Goal: Information Seeking & Learning: Learn about a topic

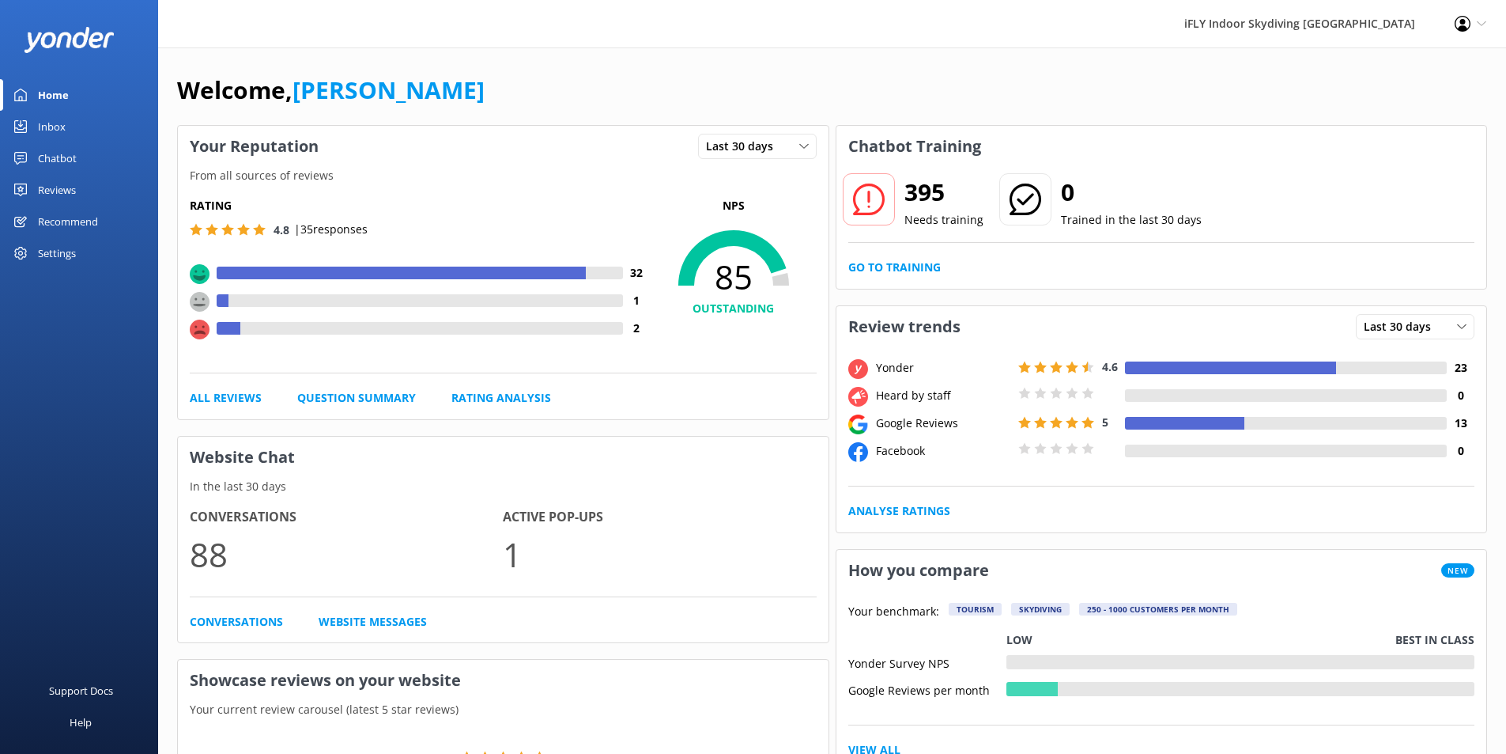
click at [76, 187] on div "Reviews" at bounding box center [57, 190] width 38 height 32
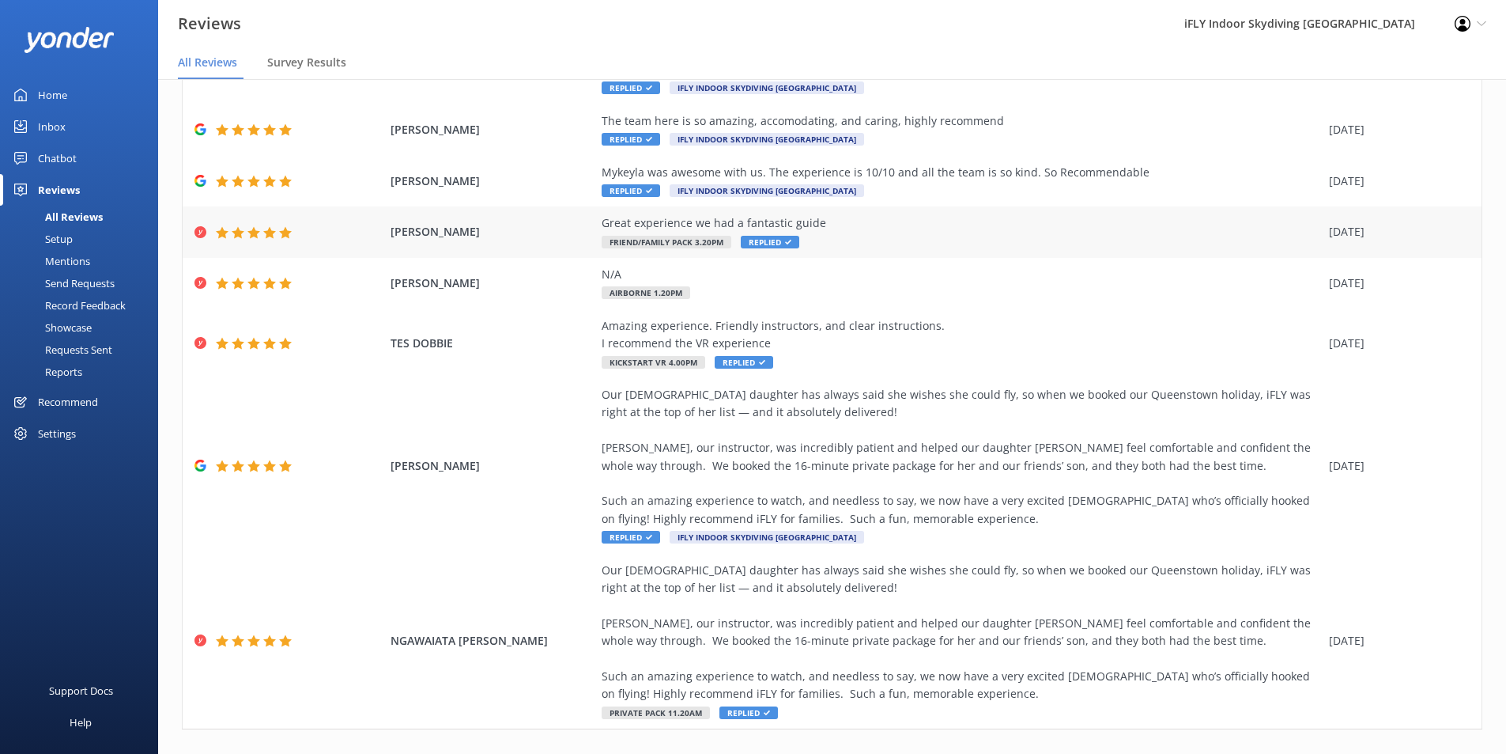
scroll to position [270, 0]
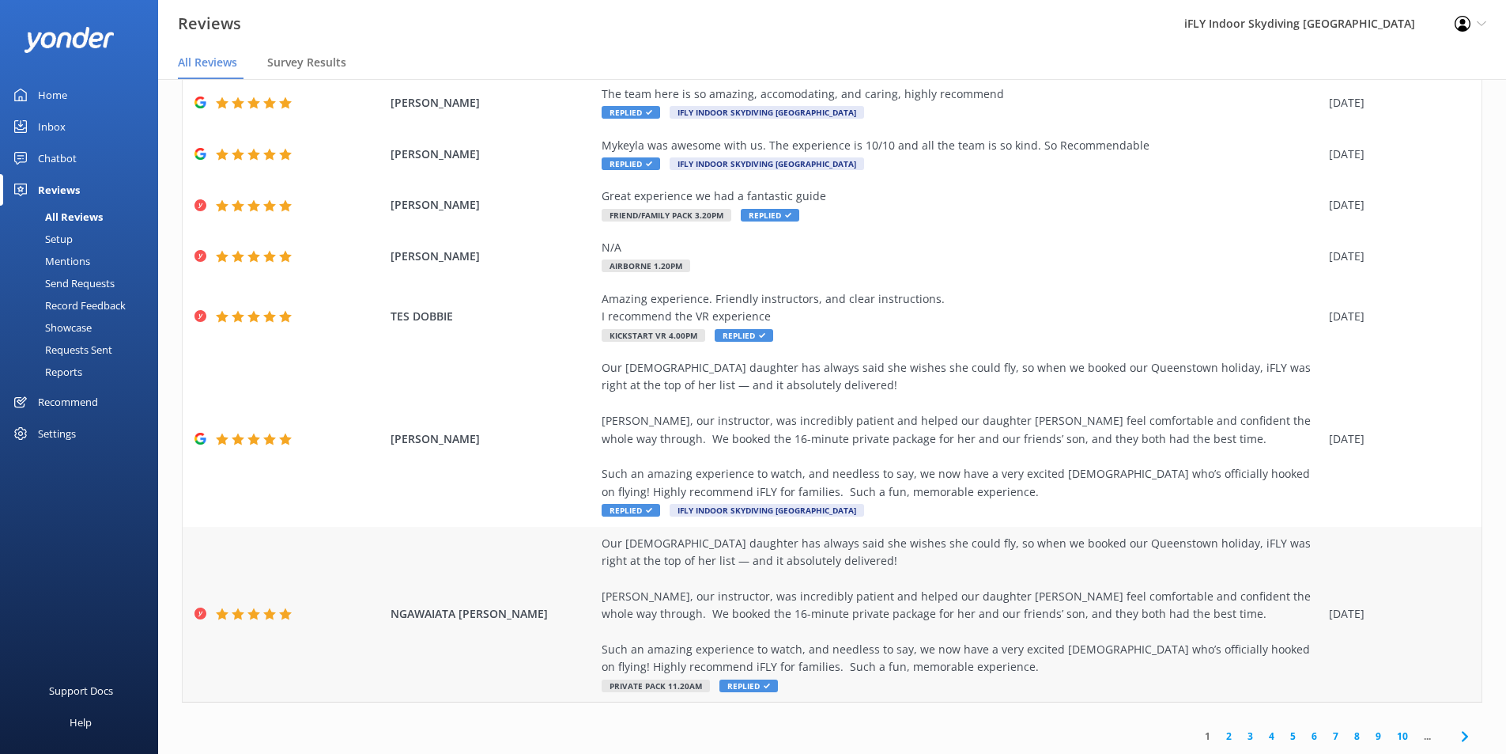
click at [967, 627] on div "Our [DEMOGRAPHIC_DATA] daughter has always said she wishes she could fly, so wh…" at bounding box center [962, 606] width 720 height 142
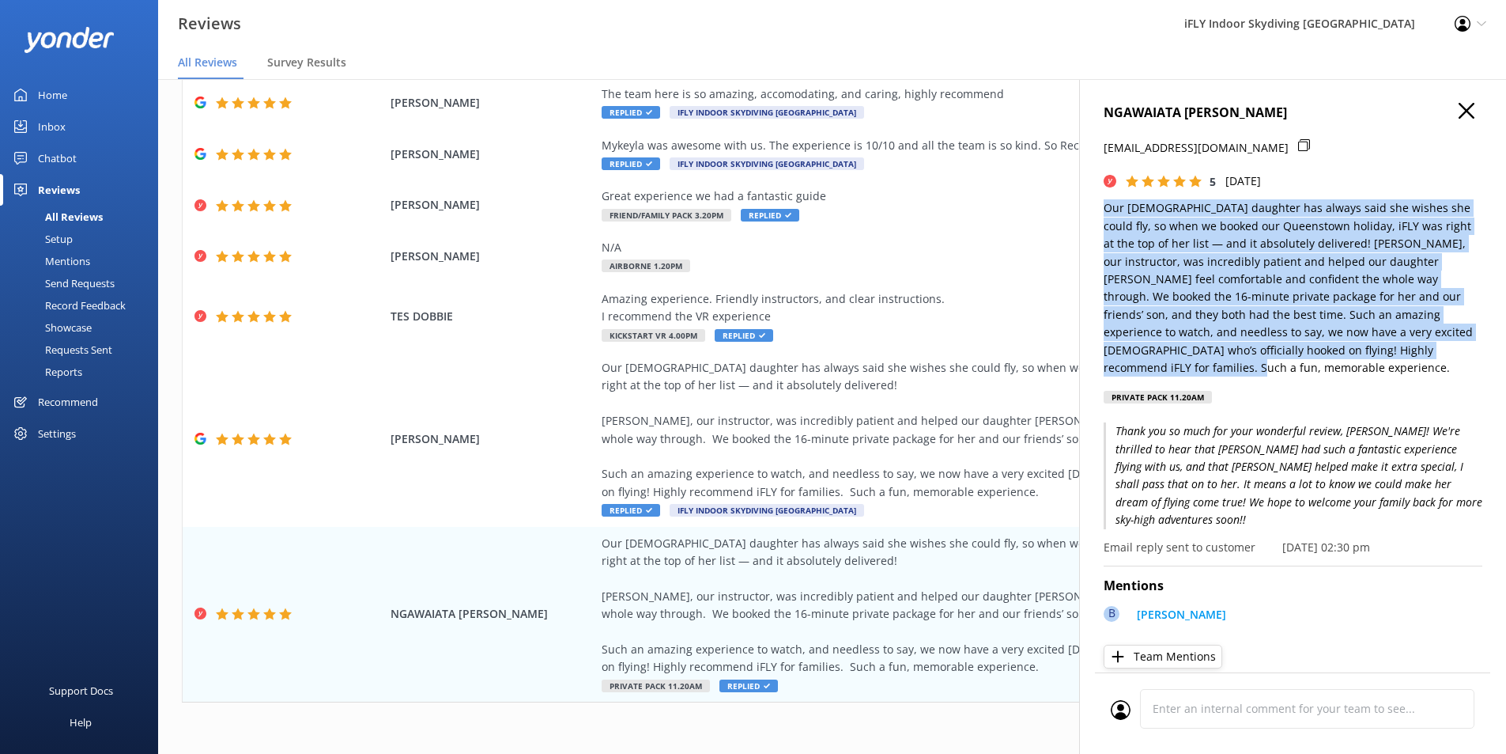
drag, startPoint x: 1199, startPoint y: 366, endPoint x: 1090, endPoint y: 211, distance: 189.1
click at [1090, 211] on div "NGAWAIATA [PERSON_NAME] [EMAIL_ADDRESS][DOMAIN_NAME] 5 [DATE] Our [DEMOGRAPHIC_…" at bounding box center [1292, 456] width 427 height 754
copy p "Our [DEMOGRAPHIC_DATA] daughter has always said she wishes she could fly, so wh…"
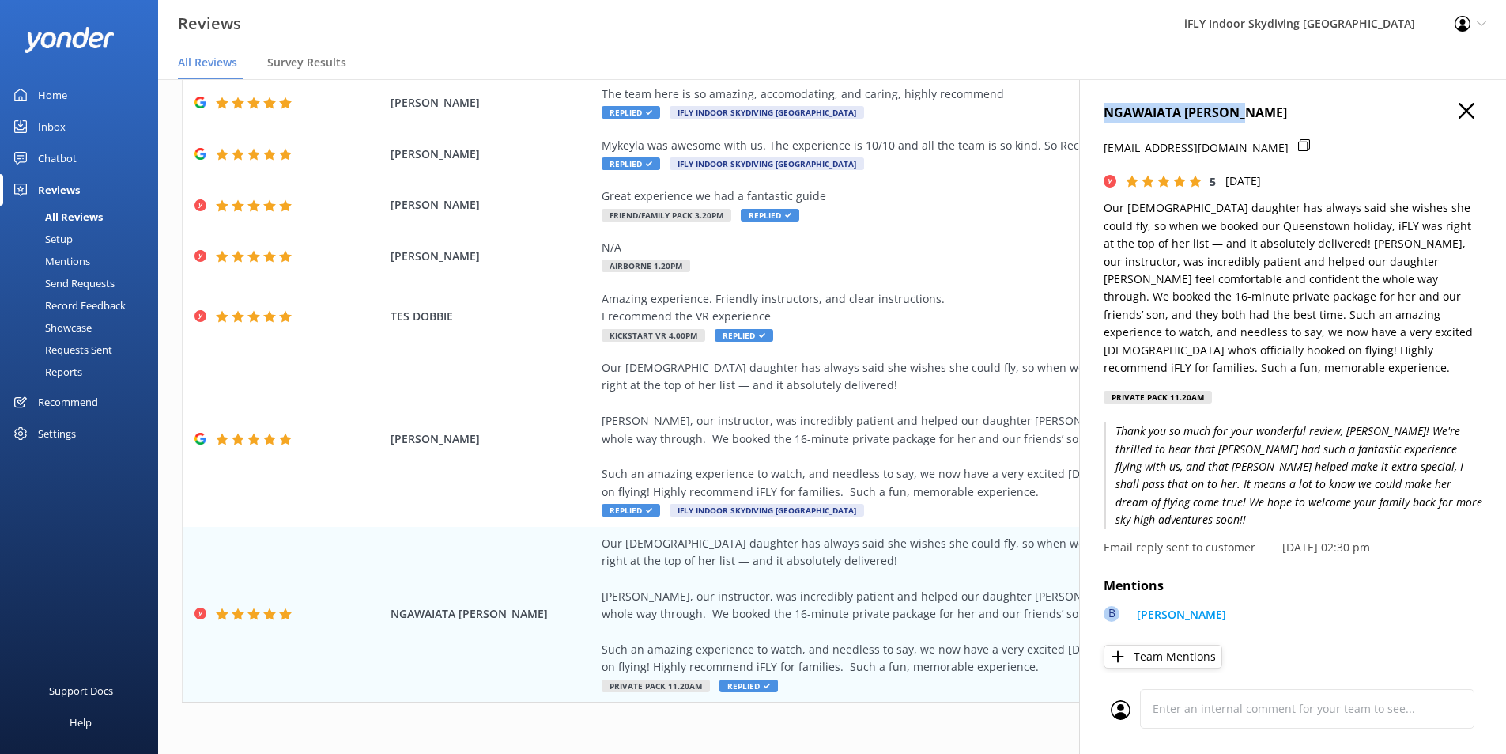
drag, startPoint x: 1248, startPoint y: 111, endPoint x: 1086, endPoint y: 109, distance: 162.1
click at [1086, 109] on div "NGAWAIATA [PERSON_NAME] [EMAIL_ADDRESS][DOMAIN_NAME] 5 [DATE] Our [DEMOGRAPHIC_…" at bounding box center [1292, 456] width 427 height 754
copy h4 "NGAWAIATA [PERSON_NAME]"
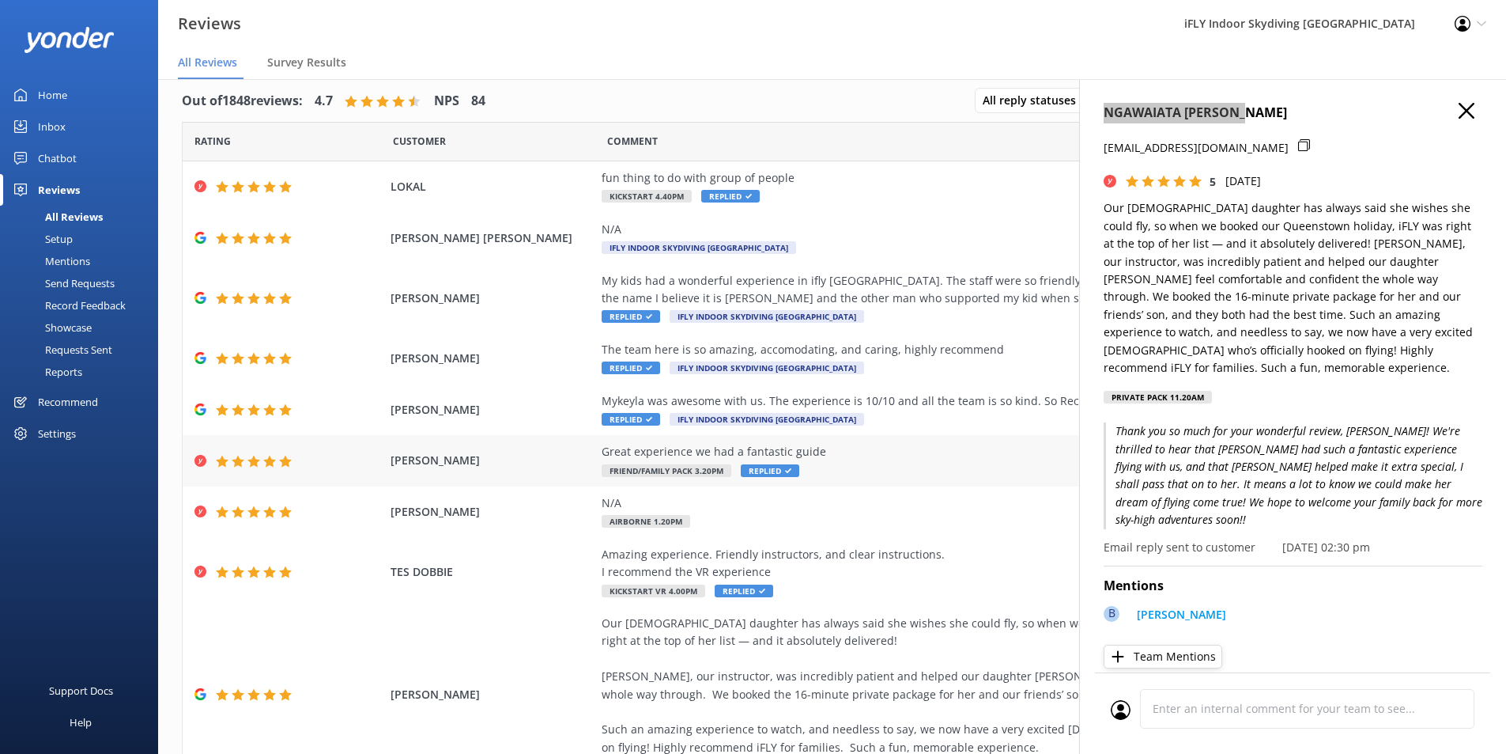
scroll to position [0, 0]
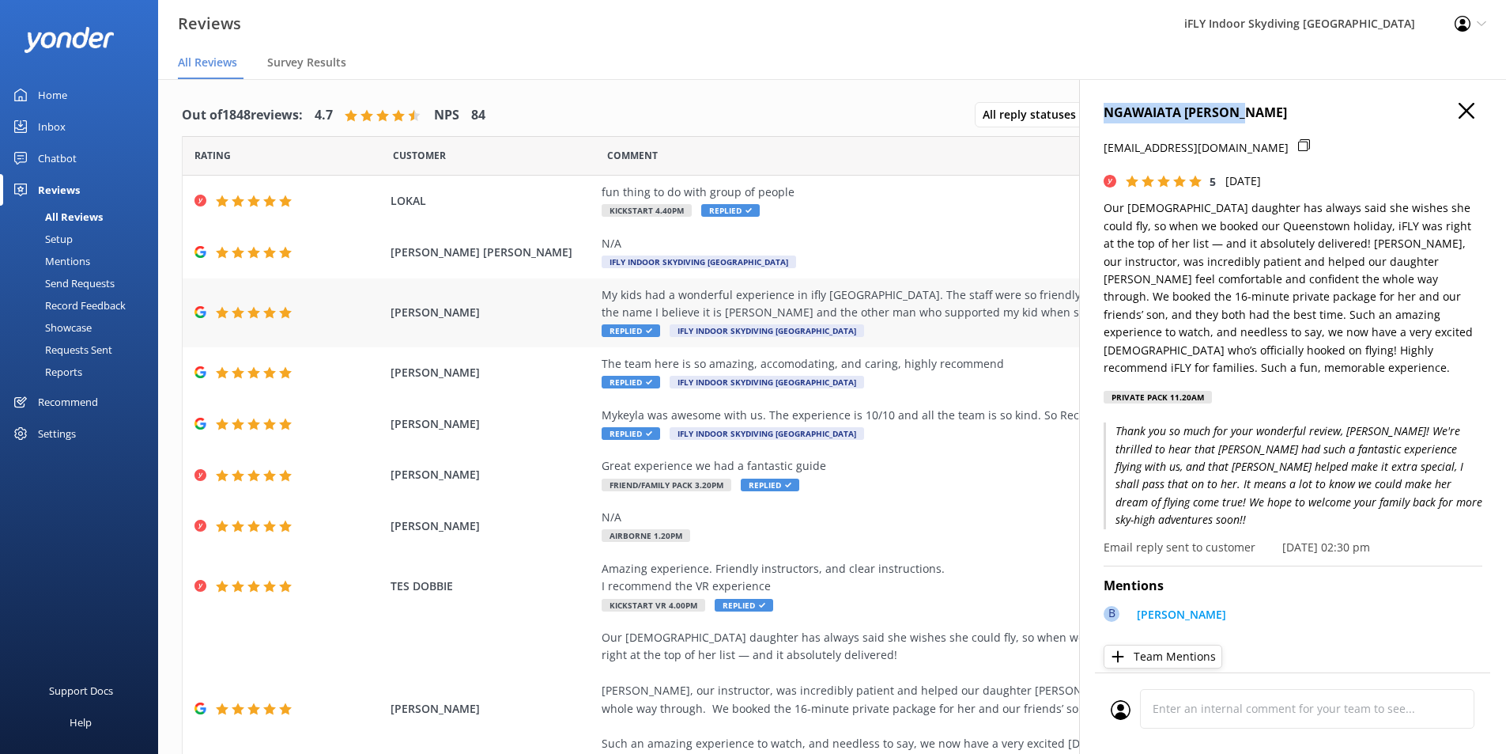
click at [953, 319] on div "My kids had a wonderful experience in ifly [GEOGRAPHIC_DATA]. The staff were so…" at bounding box center [962, 304] width 720 height 36
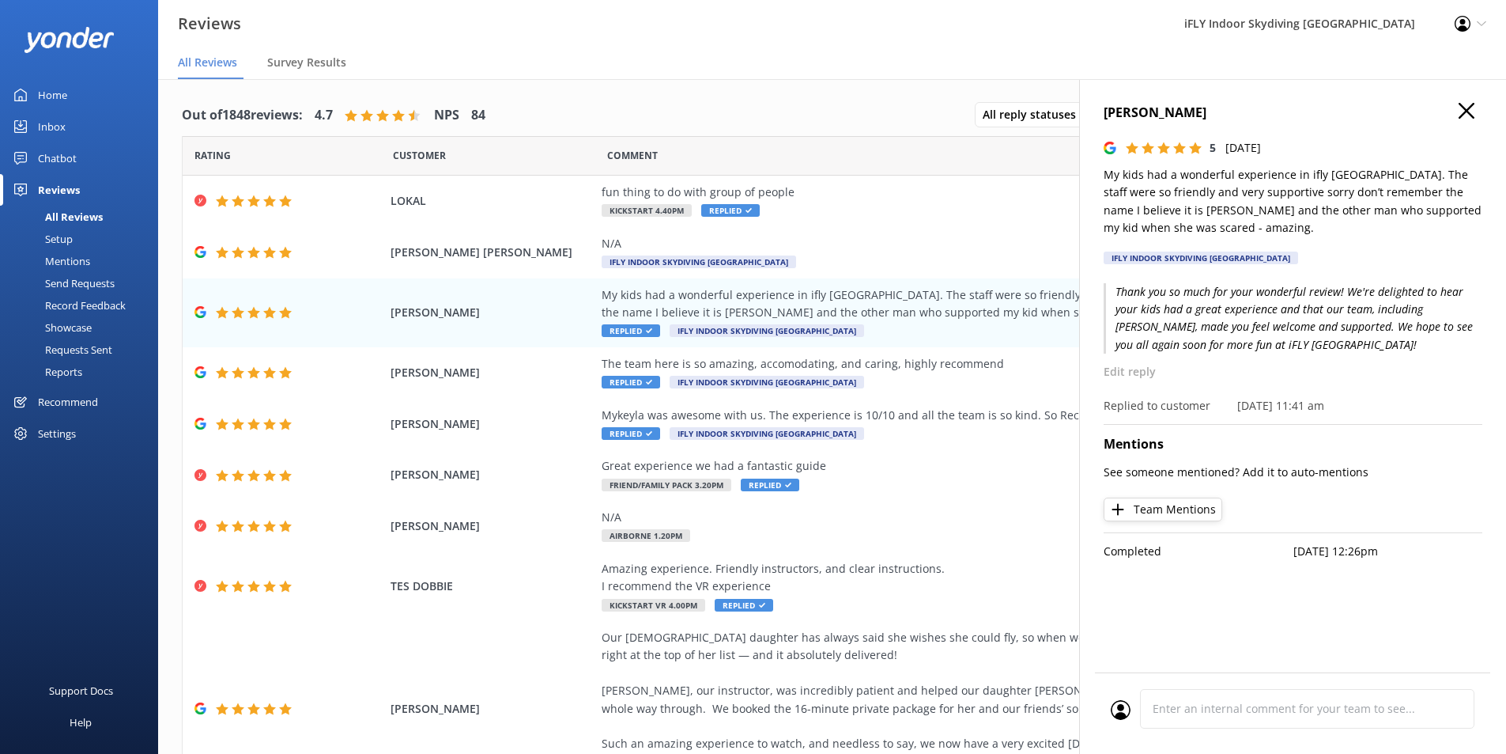
click at [1465, 111] on use "button" at bounding box center [1467, 111] width 16 height 16
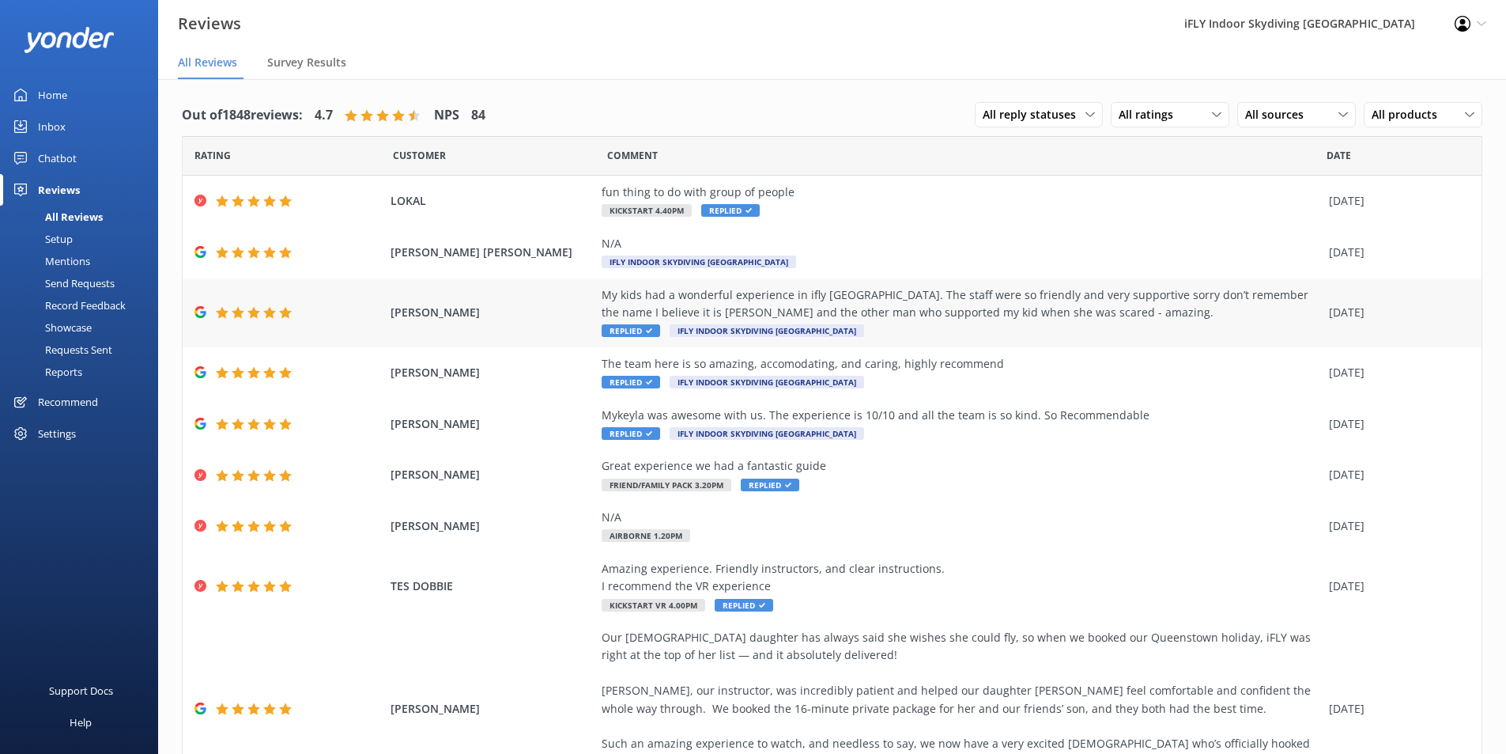
drag, startPoint x: 1110, startPoint y: 303, endPoint x: 1085, endPoint y: 292, distance: 27.6
click at [1085, 292] on div "My kids had a wonderful experience in ifly [GEOGRAPHIC_DATA]. The staff were so…" at bounding box center [962, 304] width 720 height 36
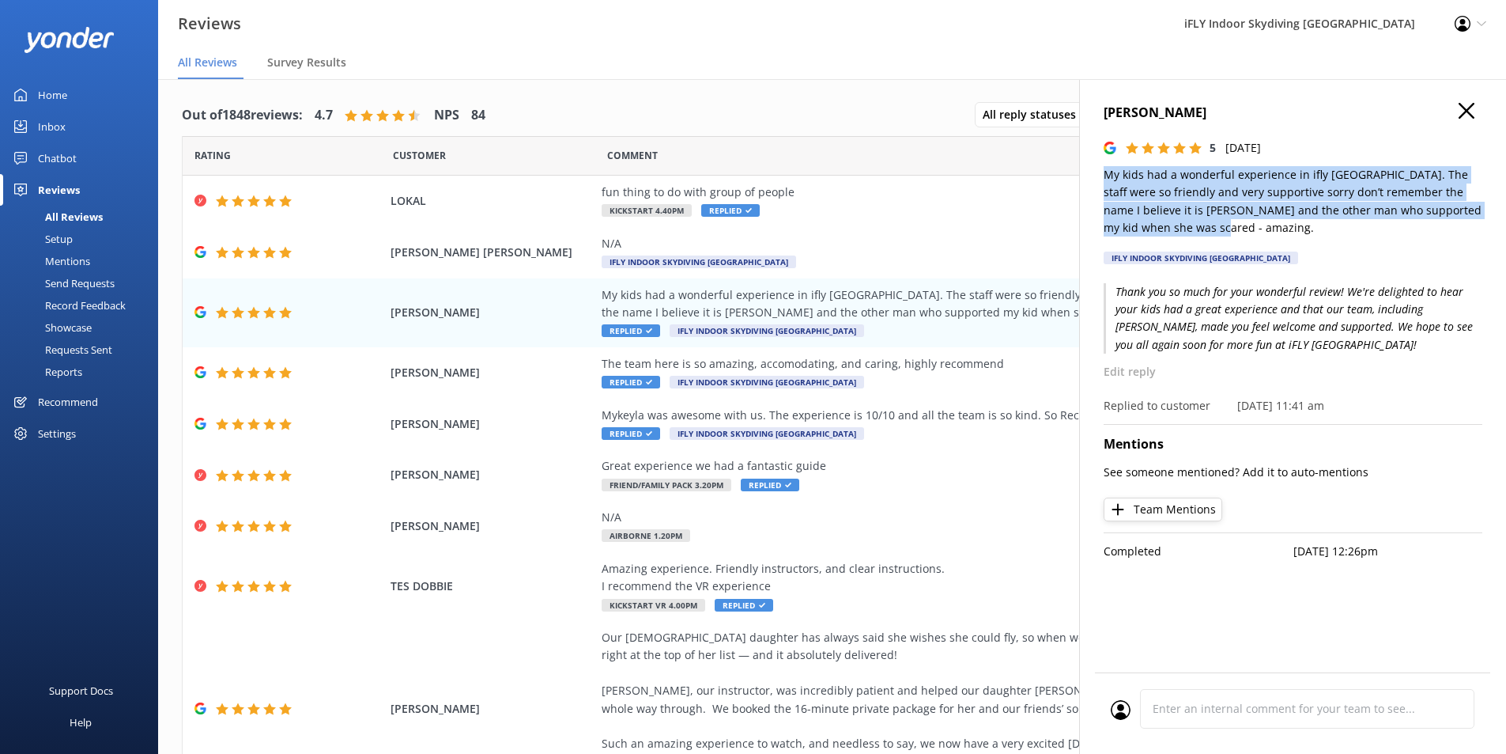
drag, startPoint x: 1189, startPoint y: 227, endPoint x: 1085, endPoint y: 161, distance: 123.7
click at [1085, 161] on div "[PERSON_NAME] 5 [DATE] My kids had a wonderful experience in ifly [GEOGRAPHIC_D…" at bounding box center [1292, 456] width 427 height 754
copy p "My kids had a wonderful experience in ifly [GEOGRAPHIC_DATA]. The staff were so…"
click at [1471, 107] on use "button" at bounding box center [1467, 111] width 16 height 16
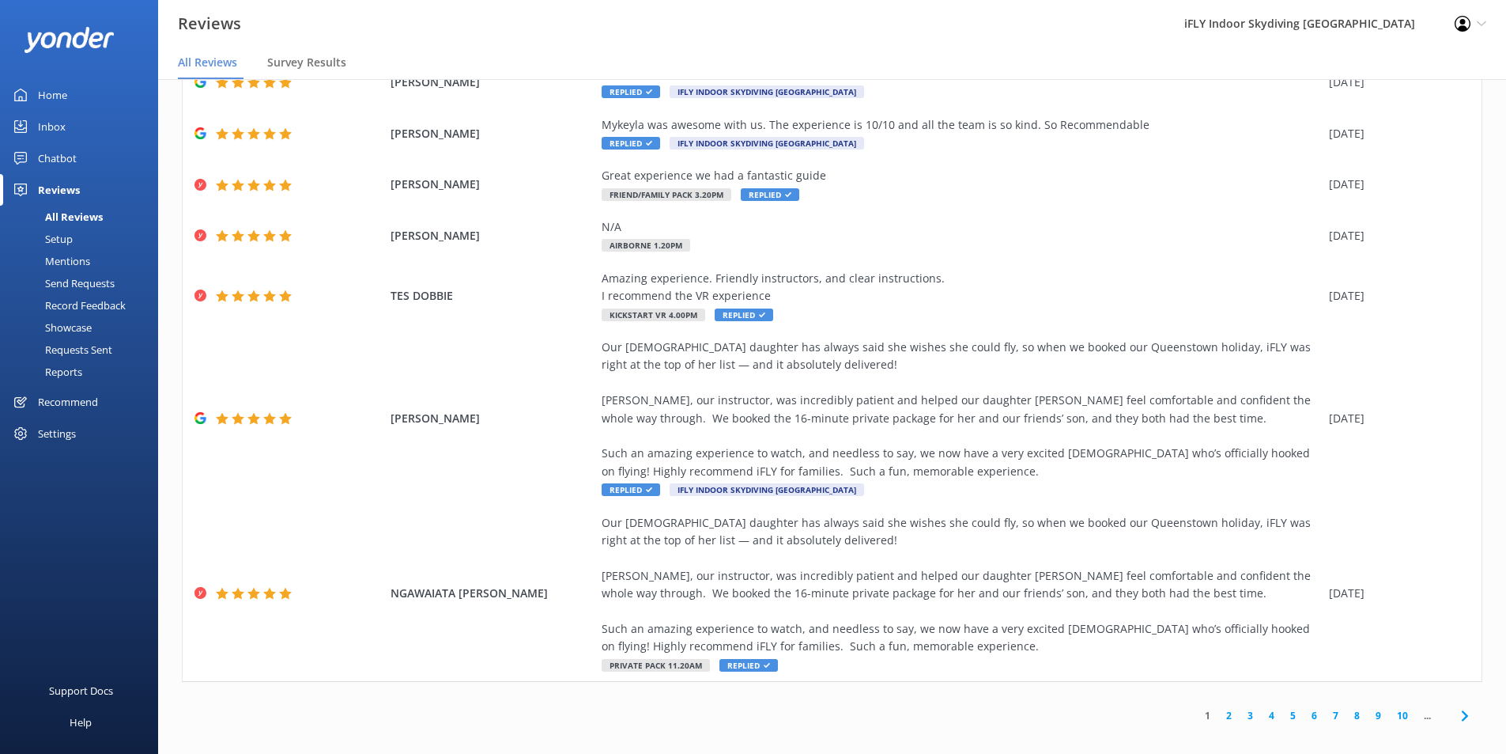
scroll to position [32, 0]
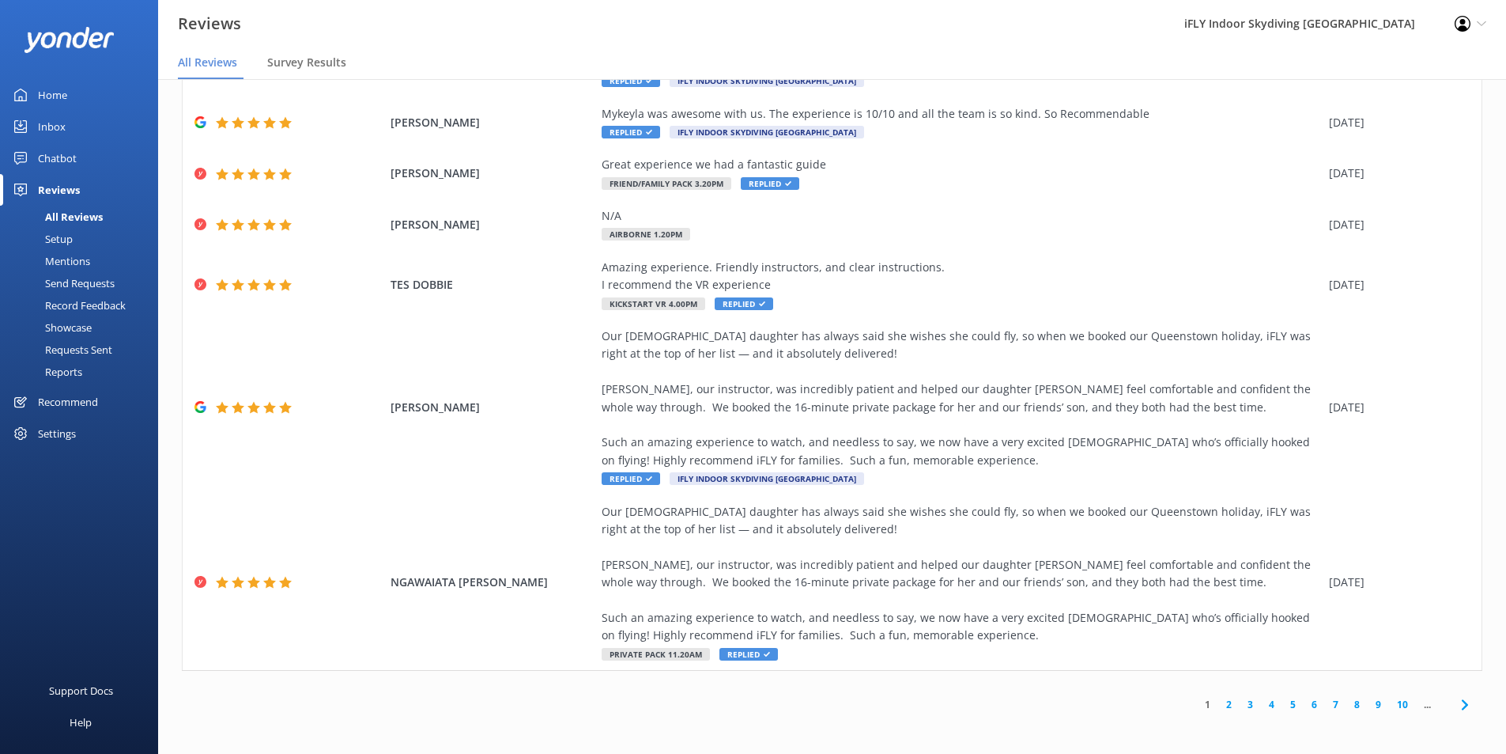
click at [1219, 698] on link "2" at bounding box center [1229, 704] width 21 height 15
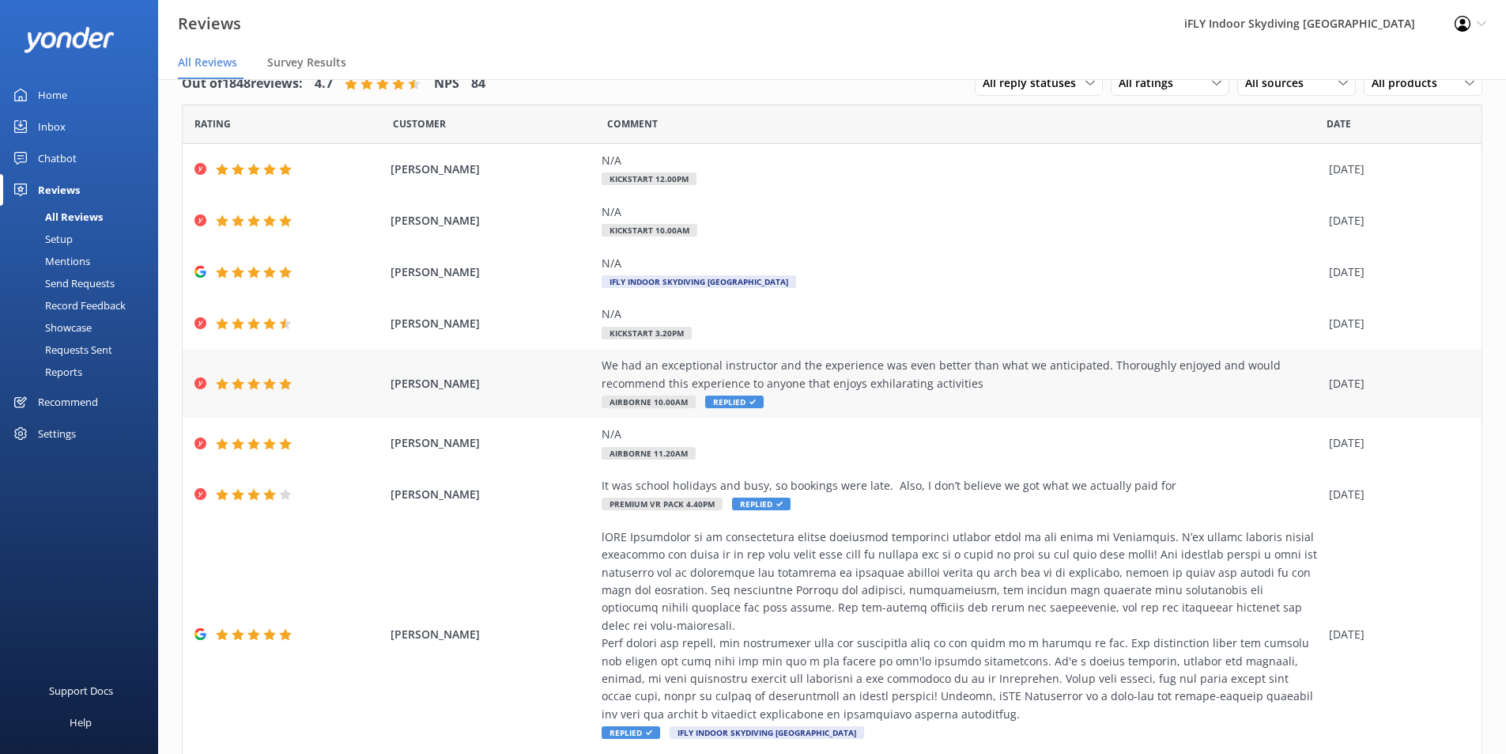
click at [1034, 376] on div "We had an exceptional instructor and the experience was even better than what w…" at bounding box center [962, 375] width 720 height 36
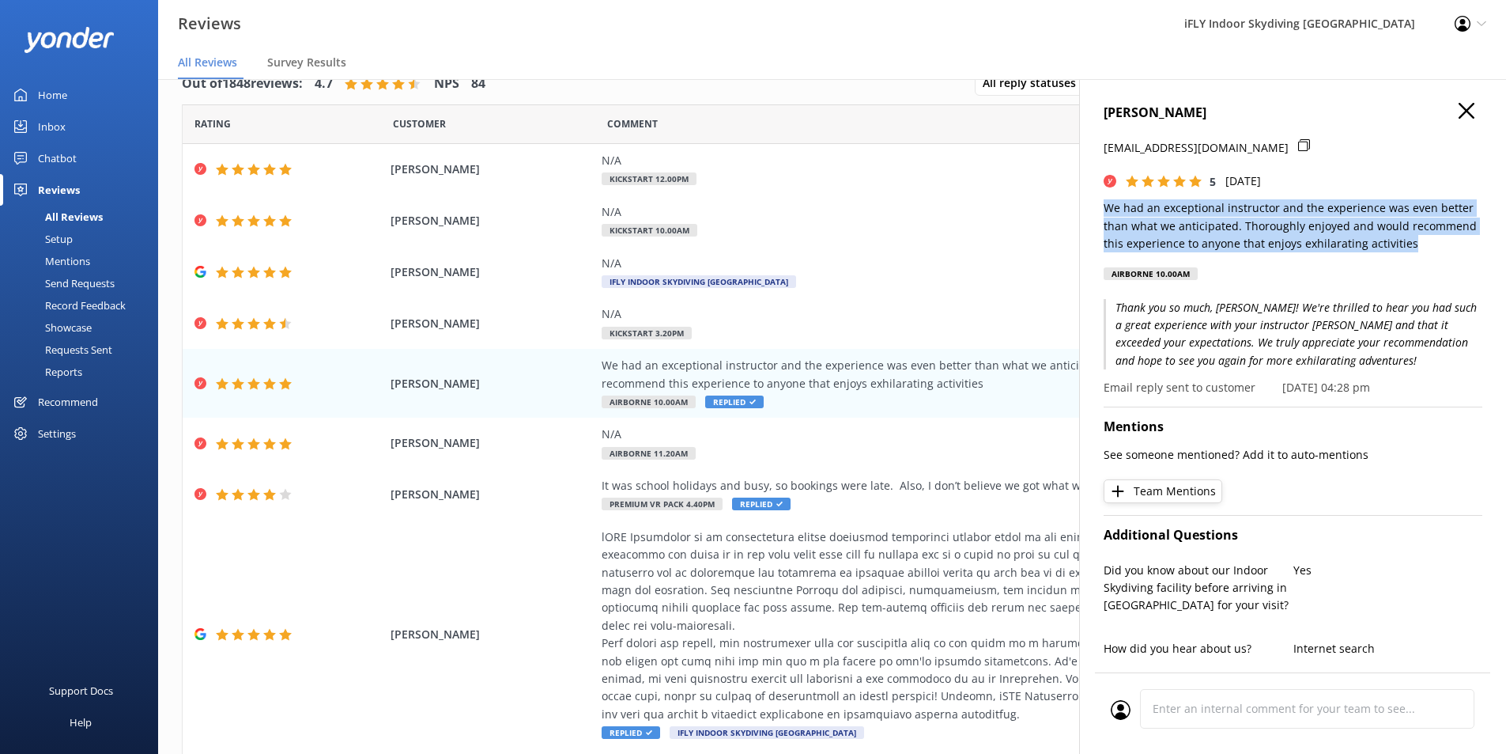
drag, startPoint x: 1420, startPoint y: 247, endPoint x: 1096, endPoint y: 215, distance: 325.8
click at [1096, 215] on div "[PERSON_NAME] [PERSON_NAME][EMAIL_ADDRESS][DOMAIN_NAME] 5 [DATE] We had an exce…" at bounding box center [1292, 456] width 427 height 754
copy p "We had an exceptional instructor and the experience was even better than what w…"
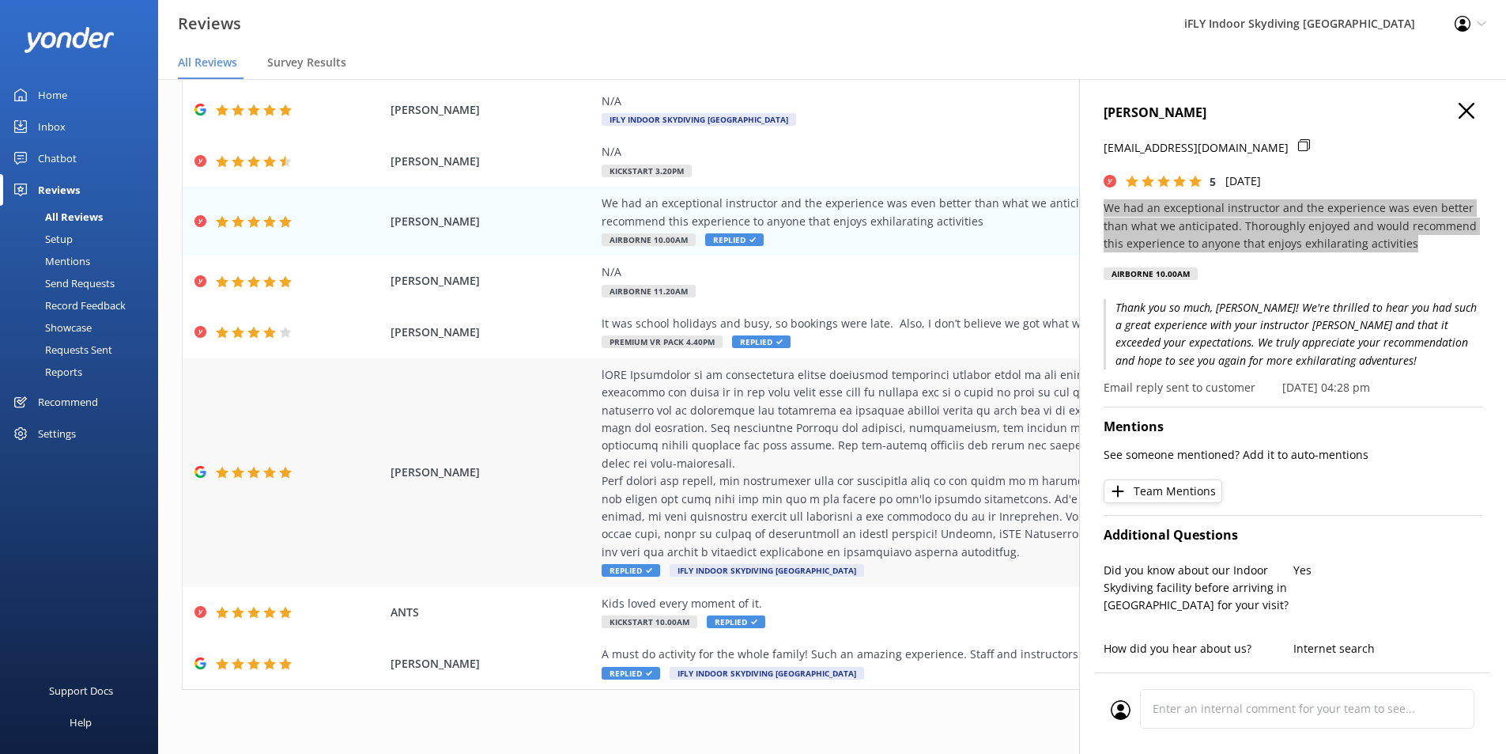
scroll to position [164, 0]
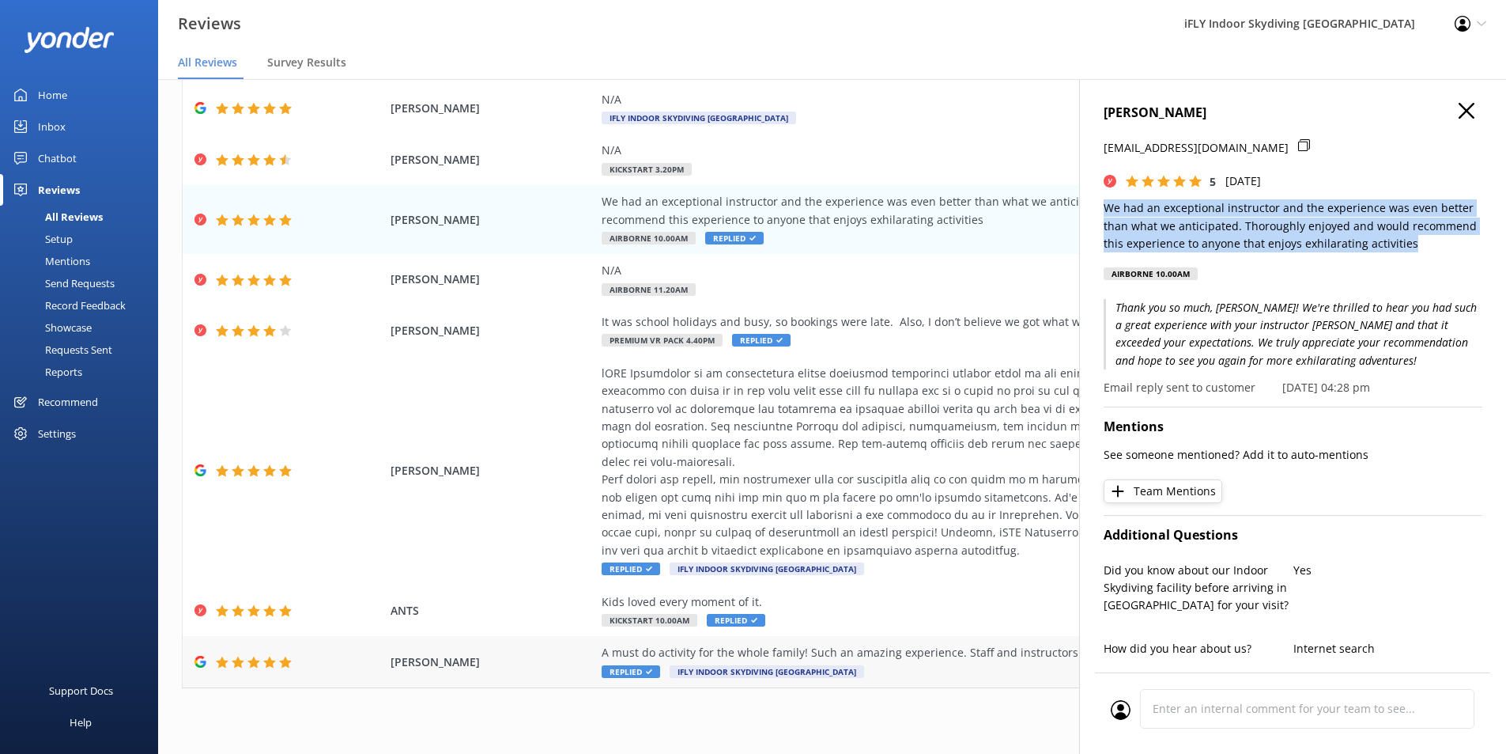
click at [929, 644] on div "A must do activity for the whole family! Such an amazing experience. Staff and …" at bounding box center [962, 652] width 720 height 17
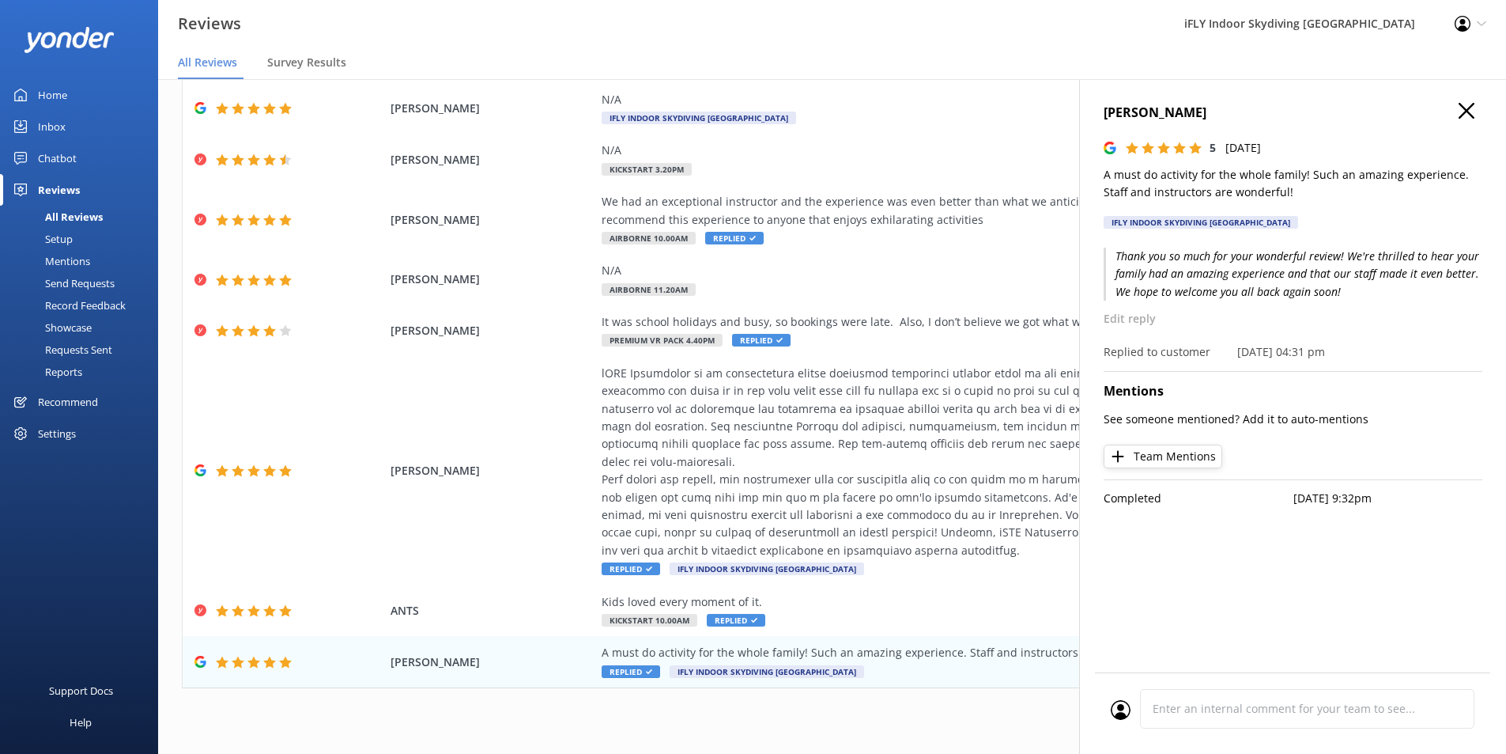
click at [1478, 103] on h4 "[PERSON_NAME]" at bounding box center [1293, 113] width 379 height 21
click at [1460, 107] on icon "button" at bounding box center [1467, 111] width 16 height 16
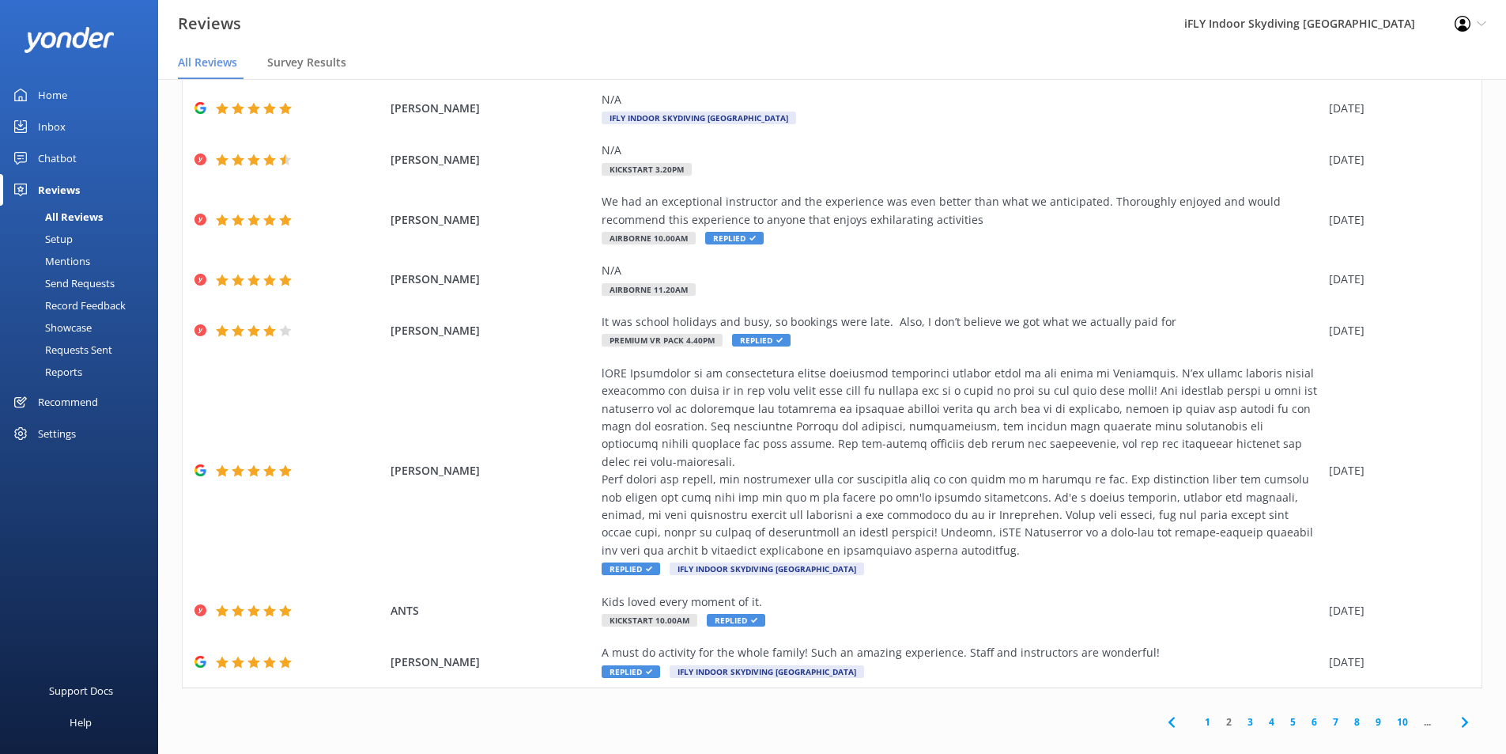
click at [1240, 714] on link "3" at bounding box center [1250, 721] width 21 height 15
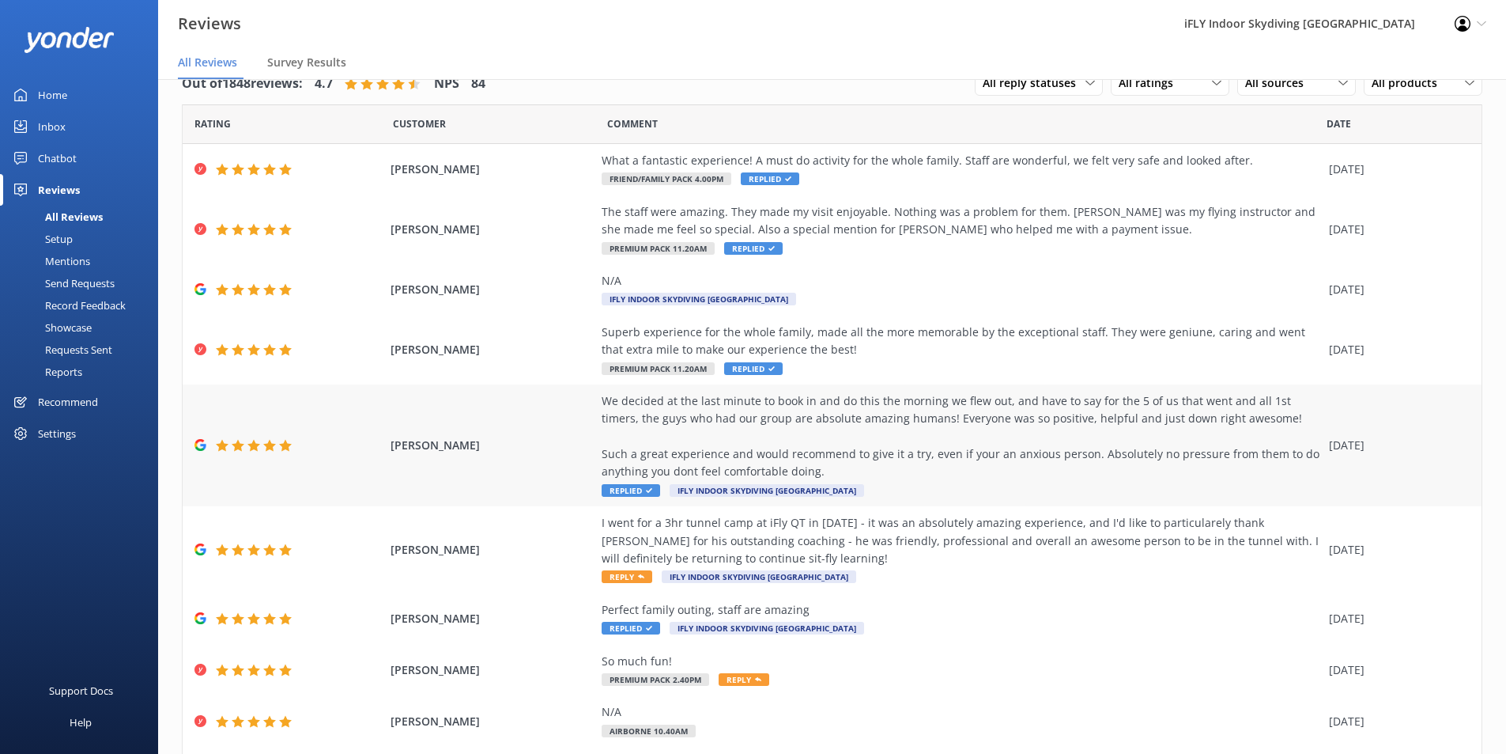
click at [907, 463] on div "We decided at the last minute to book in and do this the morning we flew out, a…" at bounding box center [962, 436] width 720 height 89
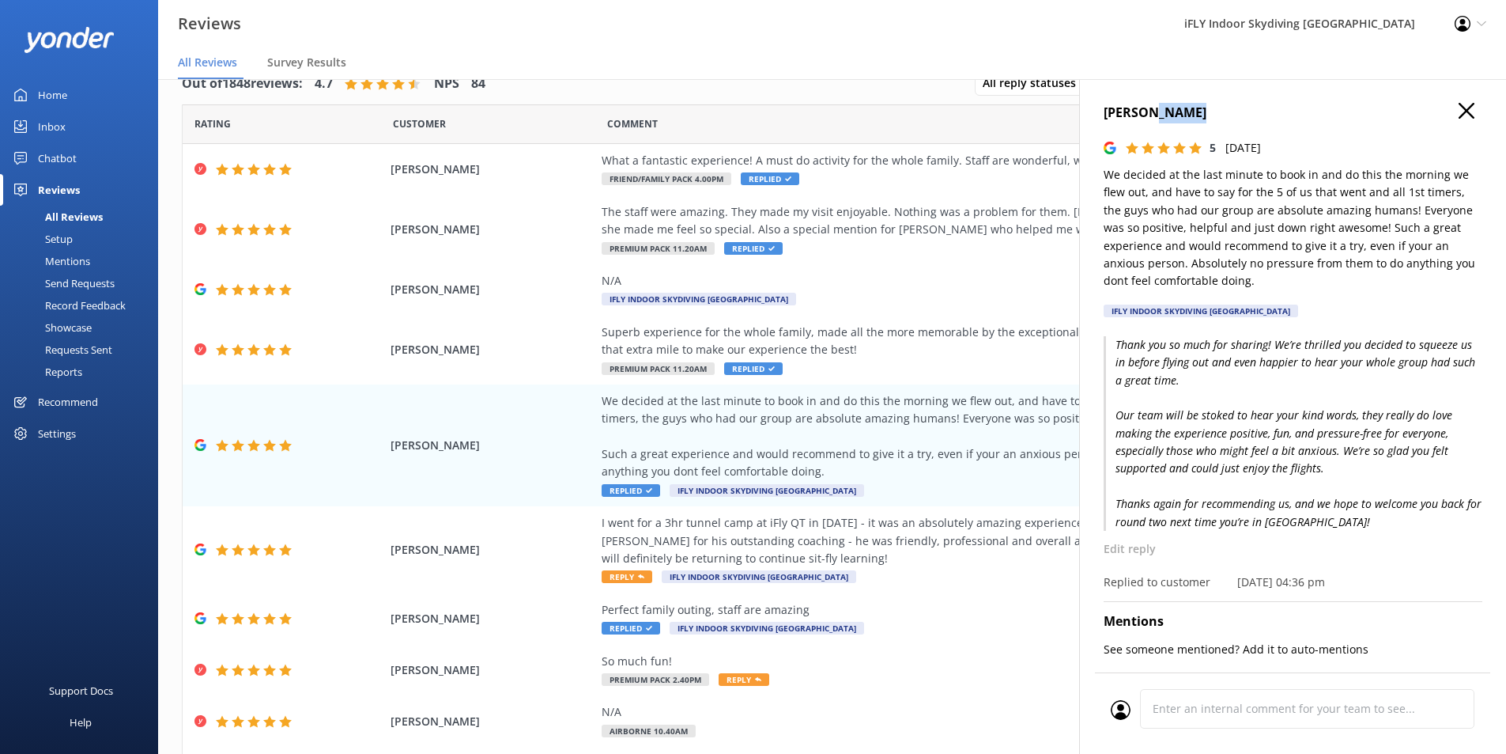
drag, startPoint x: 1185, startPoint y: 112, endPoint x: 1154, endPoint y: 110, distance: 31.7
click at [1154, 110] on h4 "[PERSON_NAME]" at bounding box center [1293, 113] width 379 height 21
copy h4 "[PERSON_NAME]"
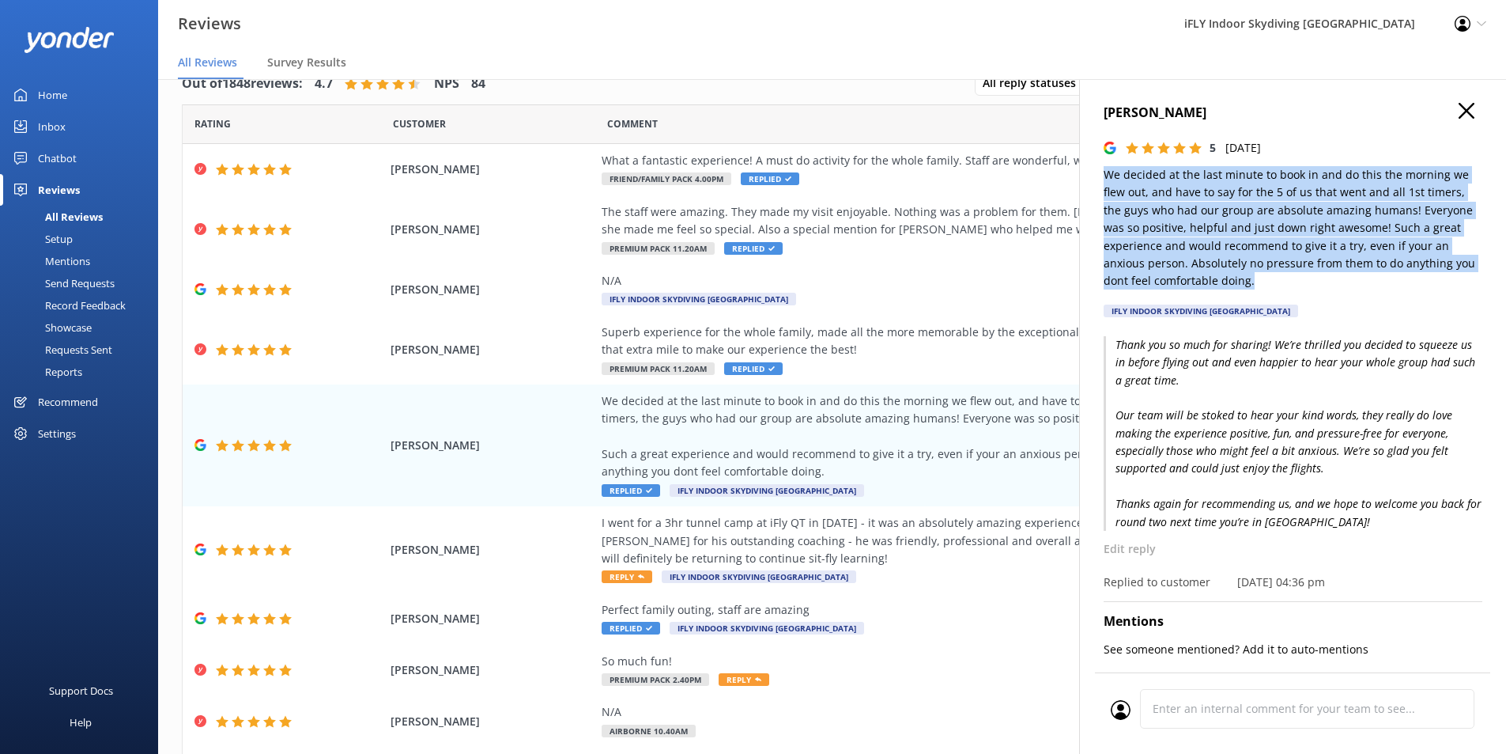
drag, startPoint x: 1318, startPoint y: 280, endPoint x: 1083, endPoint y: 172, distance: 259.0
click at [1083, 172] on div "[PERSON_NAME] 5 [DATE] We decided at the last minute to book in and do this the…" at bounding box center [1292, 456] width 427 height 754
copy p "We decided at the last minute to book in and do this the morning we flew out, a…"
click at [969, 350] on div "Superb experience for the whole family, made all the more memorable by the exce…" at bounding box center [962, 341] width 720 height 36
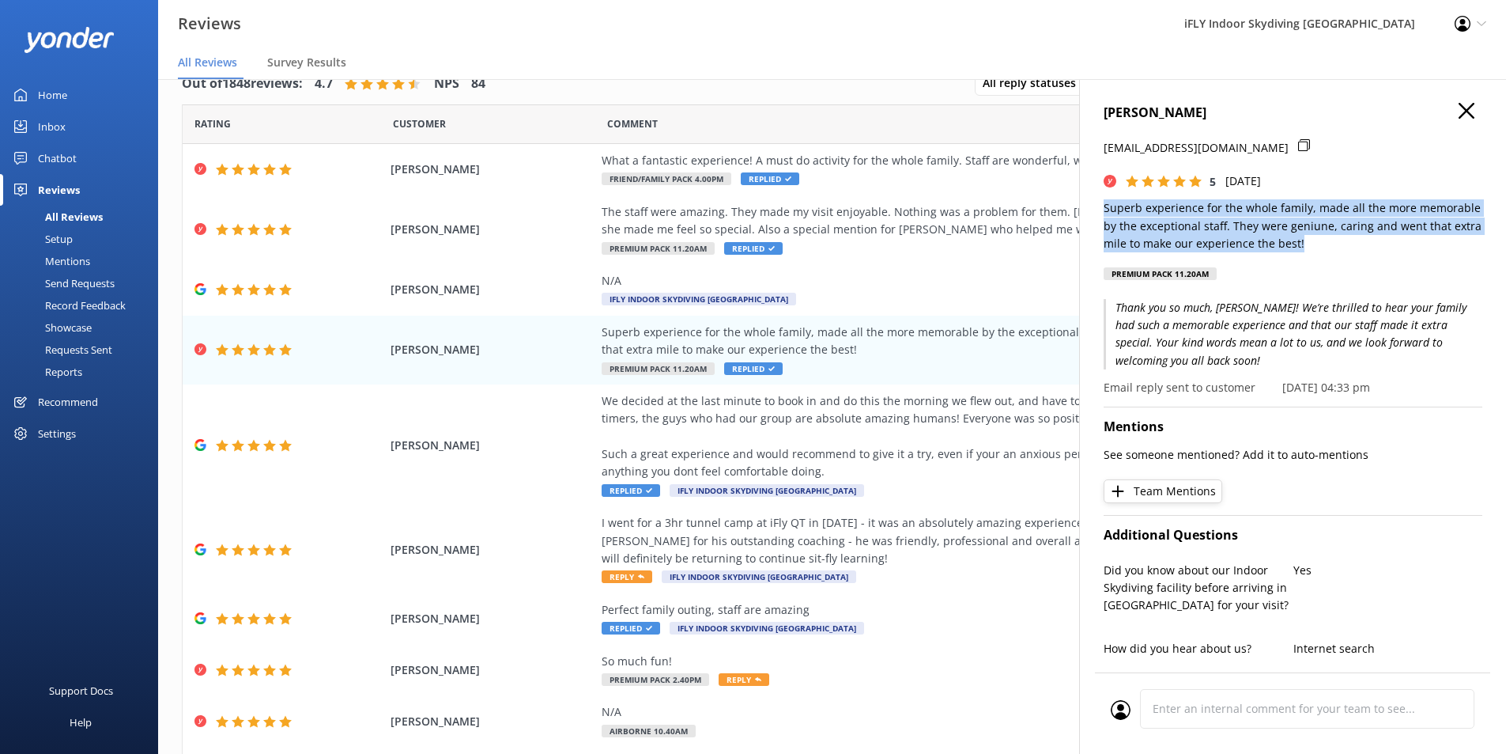
drag, startPoint x: 1317, startPoint y: 240, endPoint x: 1093, endPoint y: 206, distance: 226.3
click at [1093, 206] on div "[PERSON_NAME] [EMAIL_ADDRESS][DOMAIN_NAME] 5 [DATE] Superb experience for the w…" at bounding box center [1292, 456] width 427 height 754
copy p "Superb experience for the whole family, made all the more memorable by the exce…"
click at [77, 513] on div "Support Docs Help" at bounding box center [79, 609] width 158 height 289
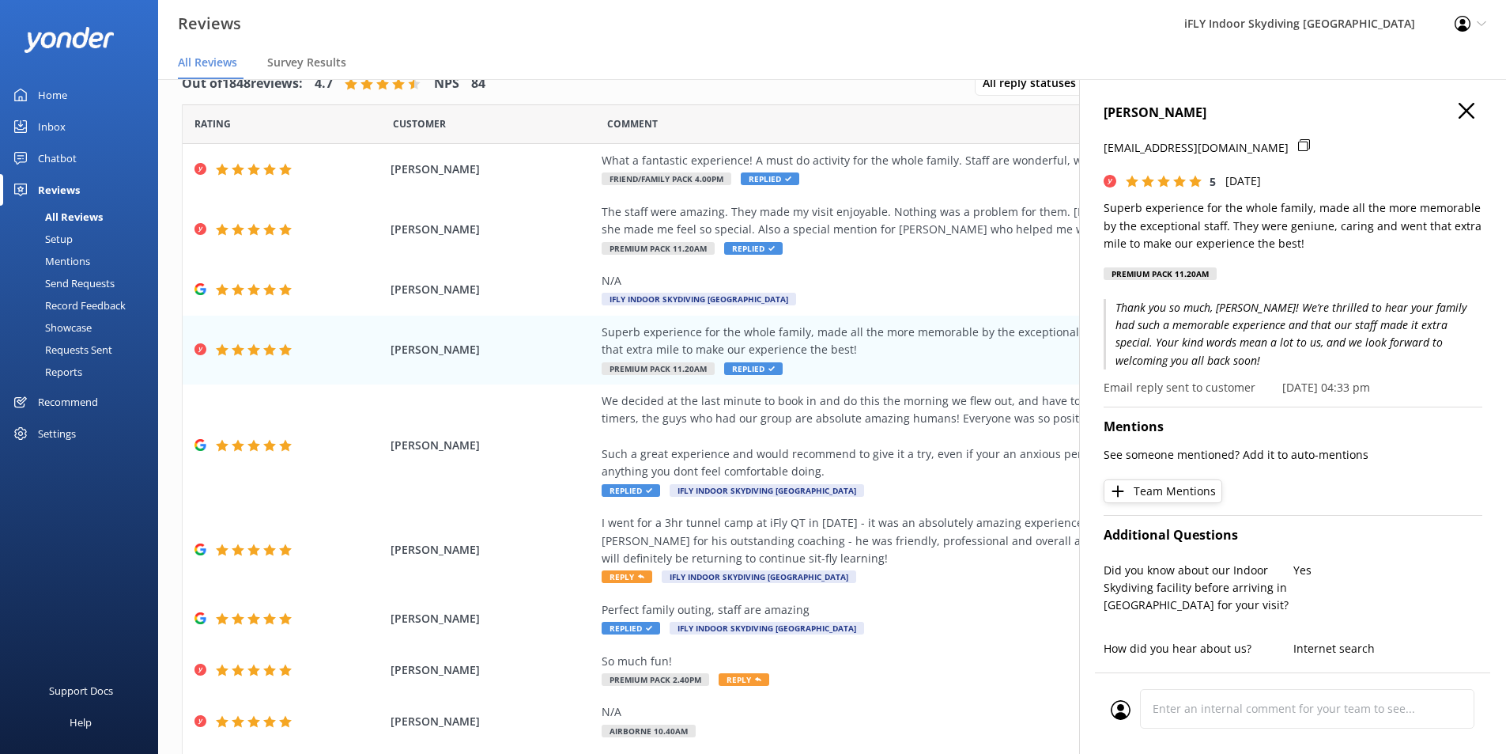
click at [1452, 100] on div "[PERSON_NAME] [EMAIL_ADDRESS][DOMAIN_NAME] 5 [DATE] Superb experience for the w…" at bounding box center [1292, 456] width 427 height 754
click at [1462, 124] on div "[PERSON_NAME] [EMAIL_ADDRESS][DOMAIN_NAME] 5 [DATE] Superb experience for the w…" at bounding box center [1293, 196] width 379 height 187
click at [1464, 109] on h4 "[PERSON_NAME]" at bounding box center [1293, 113] width 379 height 21
click at [1459, 111] on use "button" at bounding box center [1467, 111] width 16 height 16
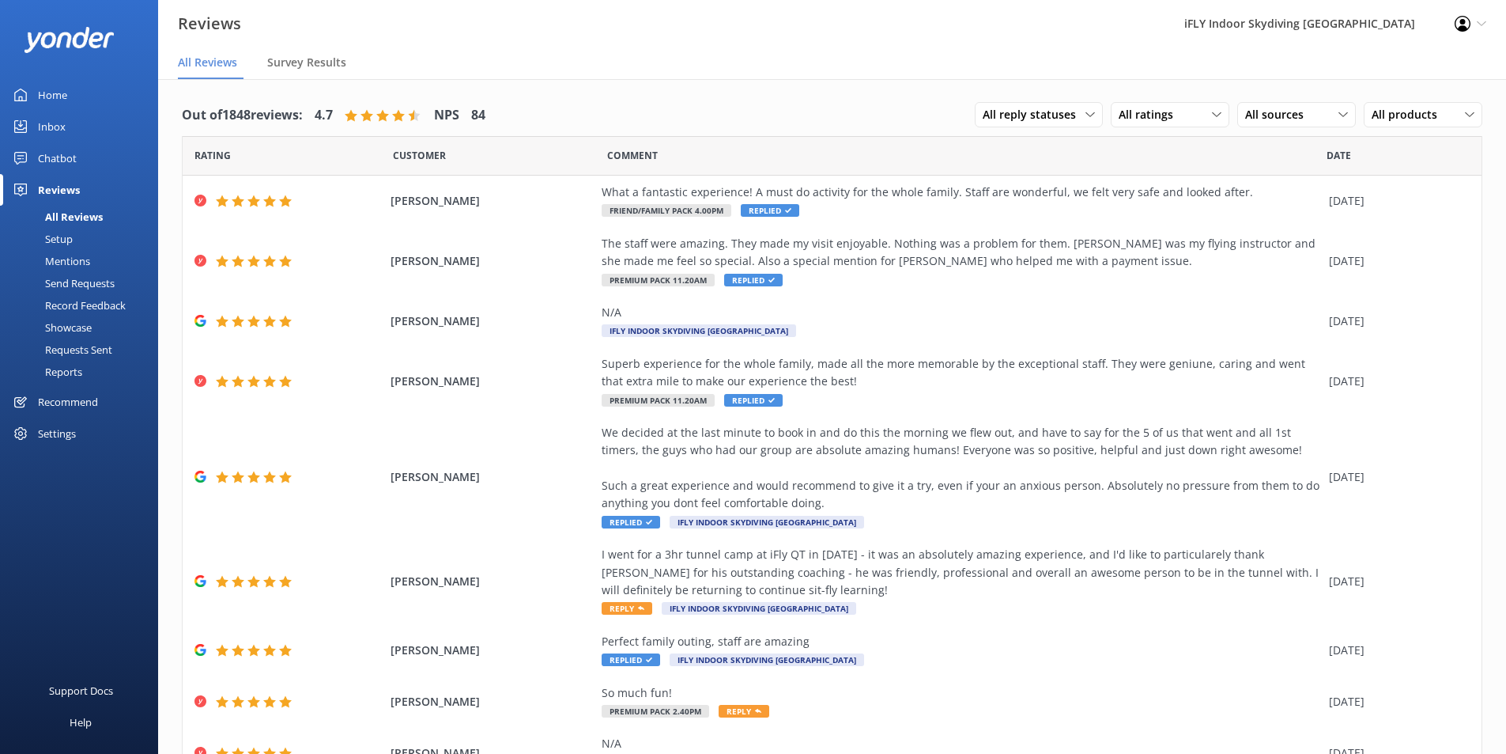
click at [66, 217] on div "All Reviews" at bounding box center [55, 217] width 93 height 22
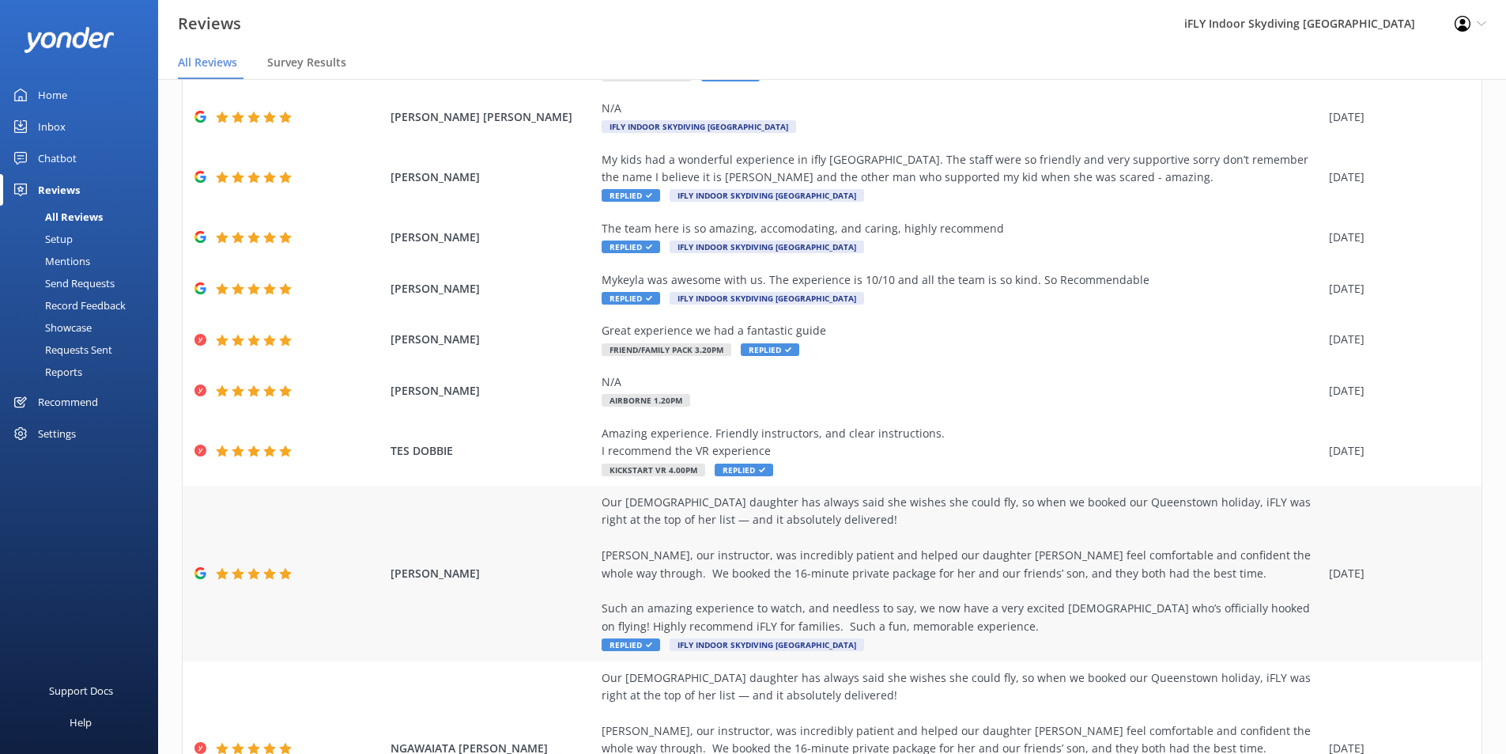
scroll to position [111, 0]
